Goal: Information Seeking & Learning: Learn about a topic

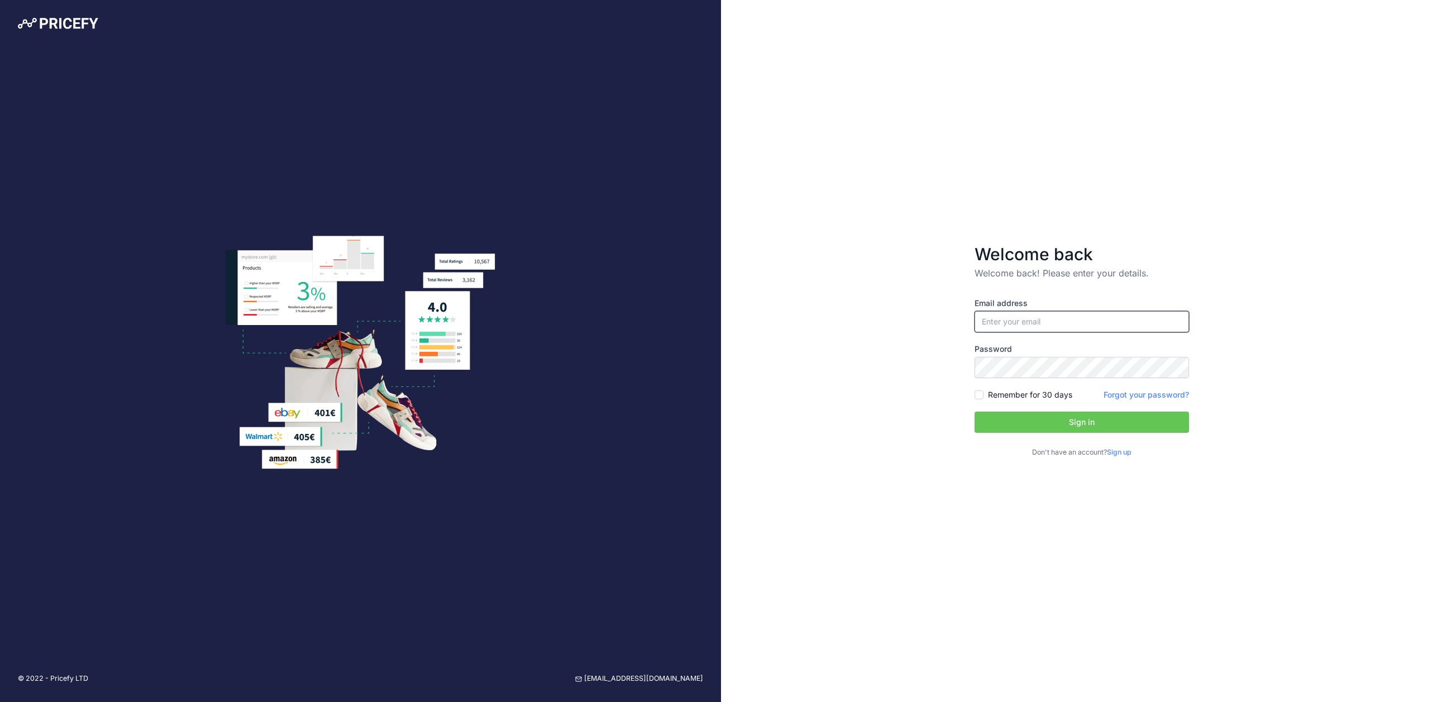
type input "[EMAIL_ADDRESS][DOMAIN_NAME]"
click at [1055, 415] on button "Sign in" at bounding box center [1081, 421] width 214 height 21
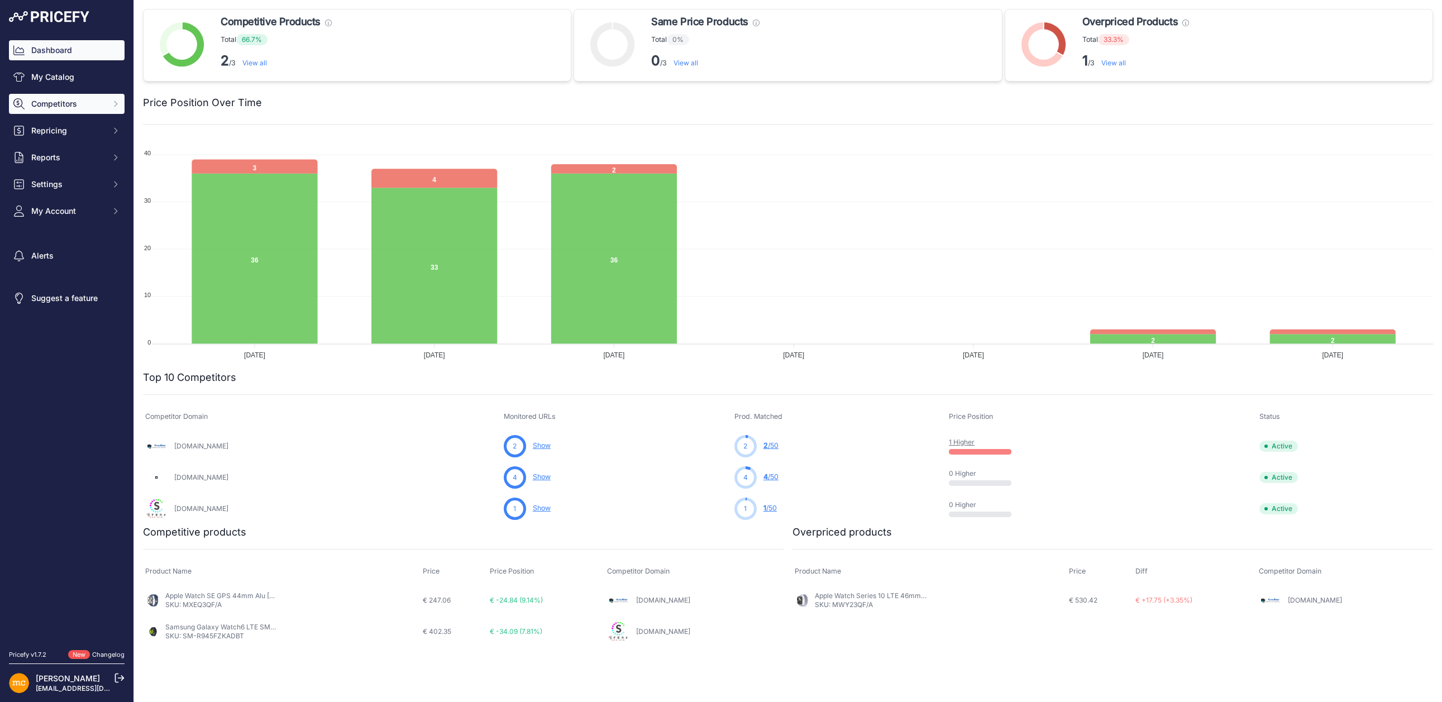
click at [56, 108] on span "Competitors" at bounding box center [67, 103] width 73 height 11
click at [57, 121] on link "Competitors" at bounding box center [67, 124] width 116 height 20
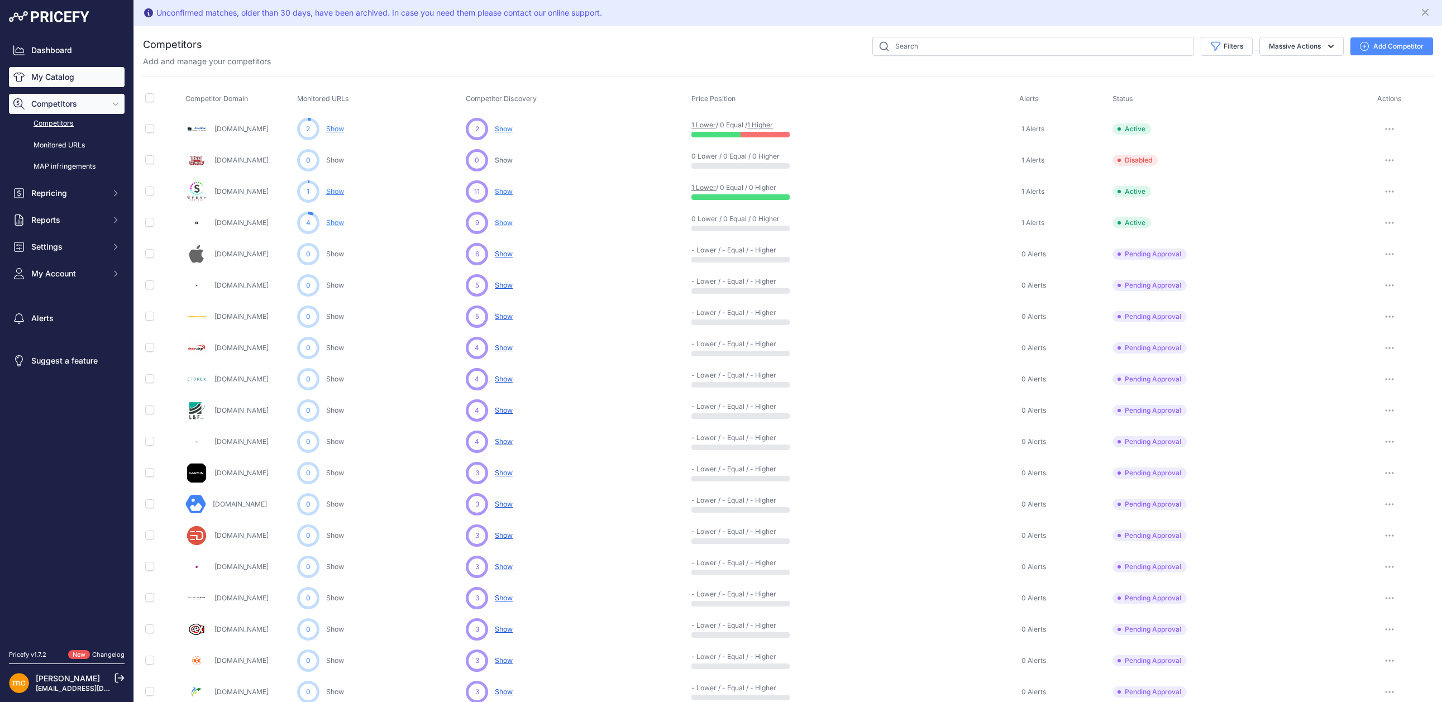
click at [49, 74] on link "My Catalog" at bounding box center [67, 77] width 116 height 20
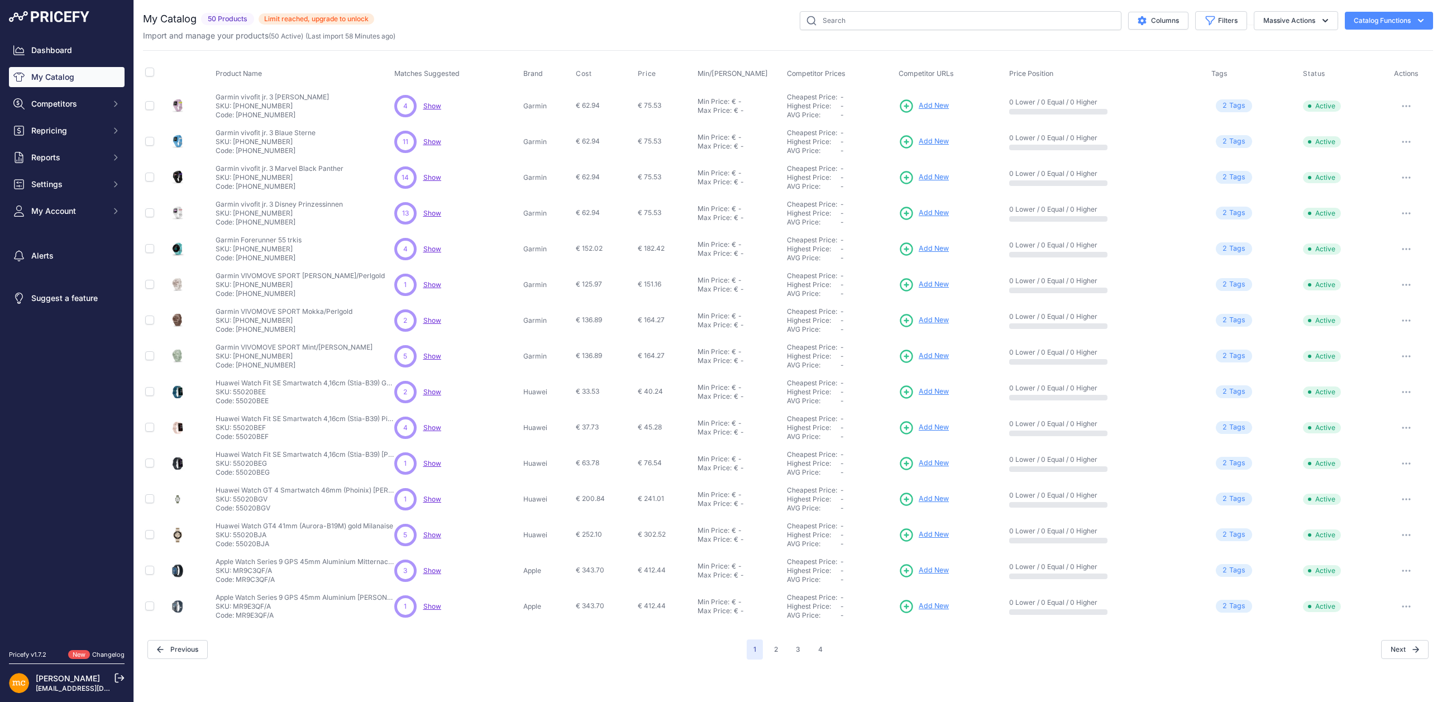
click at [1409, 104] on button "button" at bounding box center [1406, 106] width 22 height 16
click at [58, 105] on span "Competitors" at bounding box center [67, 103] width 73 height 11
click at [58, 123] on link "Competitors" at bounding box center [67, 124] width 116 height 20
